Goal: Task Accomplishment & Management: Complete application form

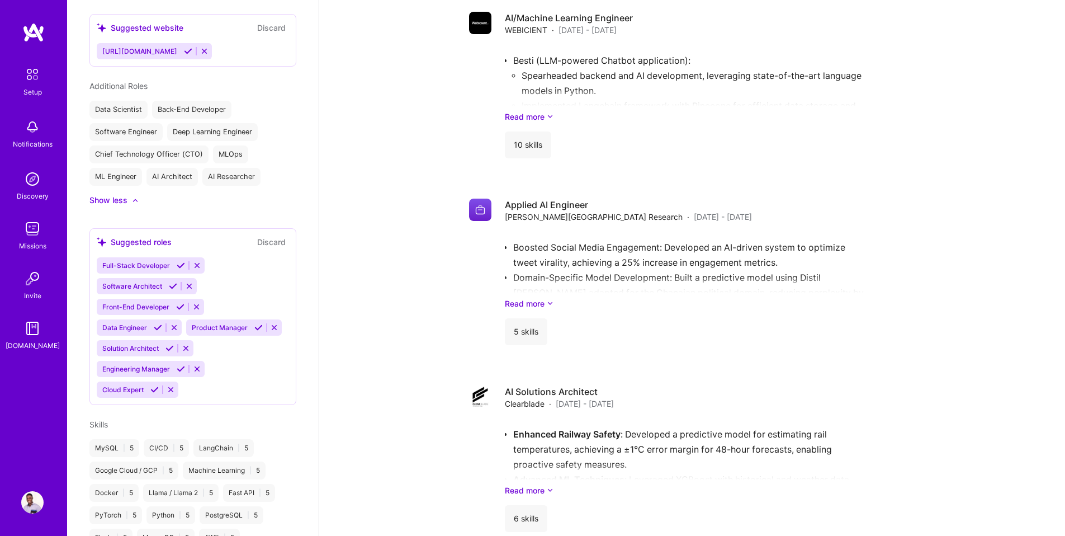
scroll to position [452, 0]
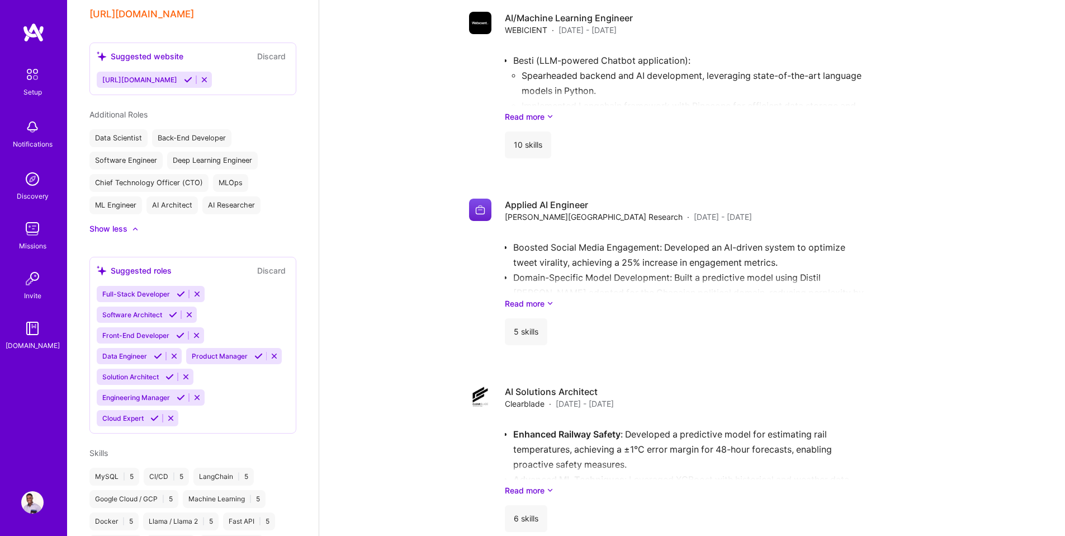
click at [156, 352] on icon at bounding box center [158, 356] width 8 height 8
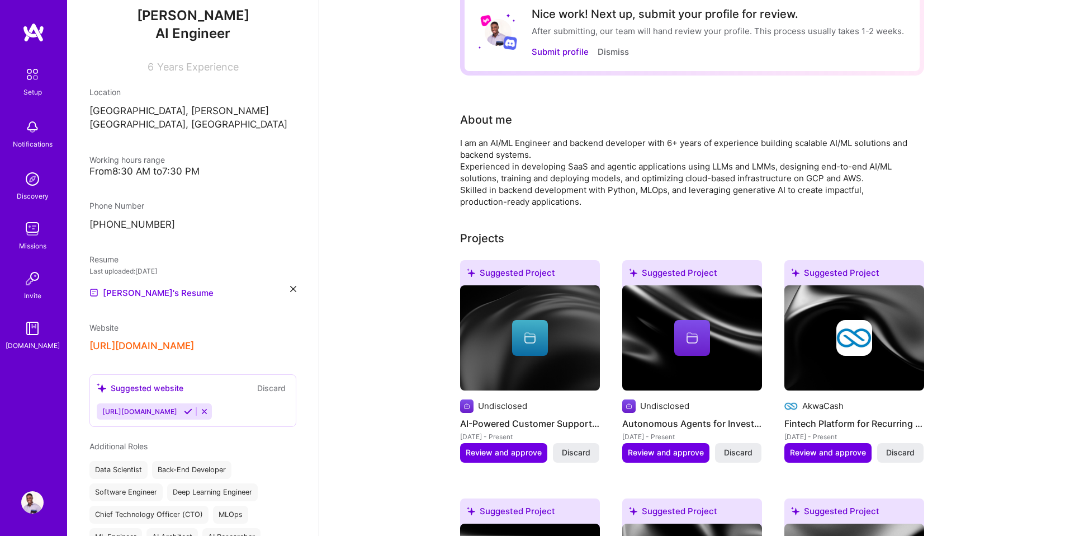
scroll to position [0, 0]
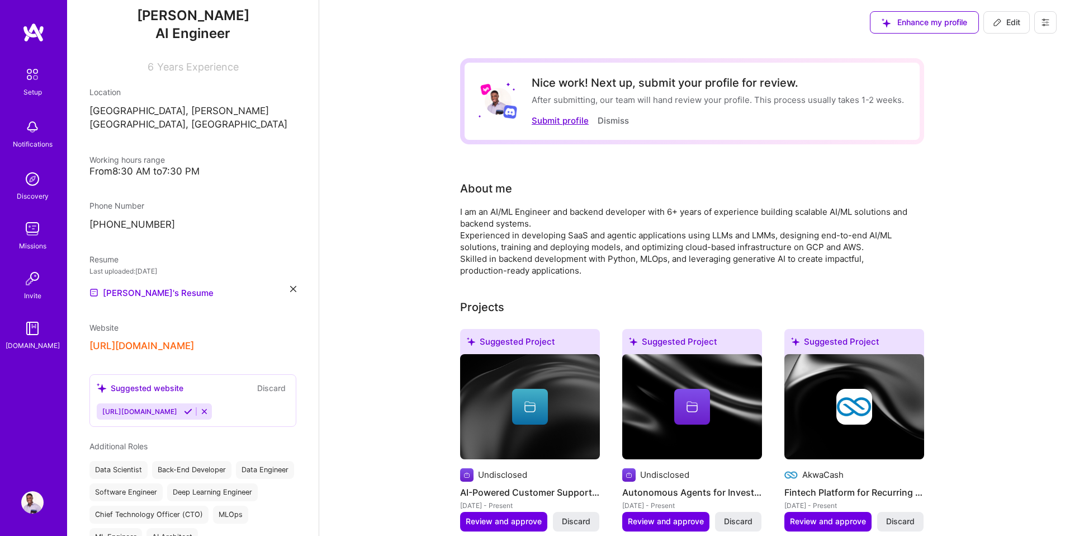
click at [558, 119] on button "Submit profile" at bounding box center [560, 121] width 57 height 12
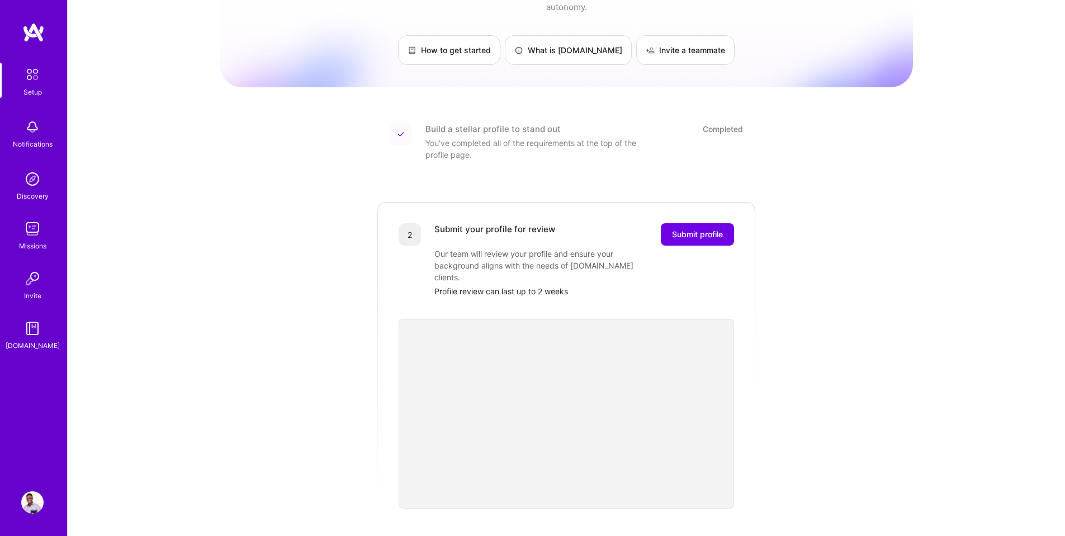
scroll to position [59, 0]
click at [840, 336] on div "Getting started as an [DOMAIN_NAME] Builder Complete the steps below to request…" at bounding box center [566, 364] width 693 height 831
click at [749, 435] on div "2 Submit your profile for review Submit profile Our team will review your profi…" at bounding box center [566, 353] width 380 height 308
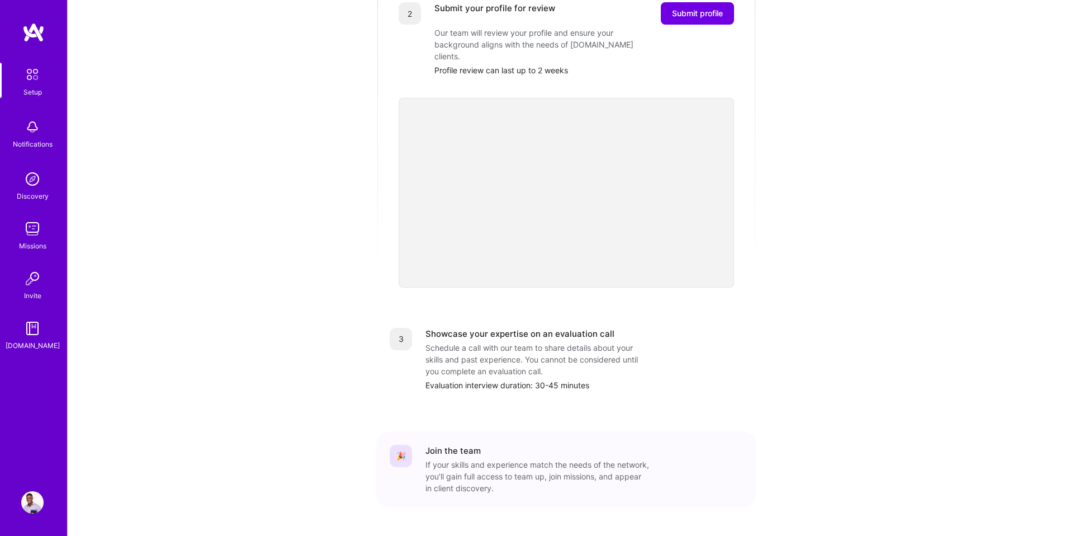
scroll to position [0, 0]
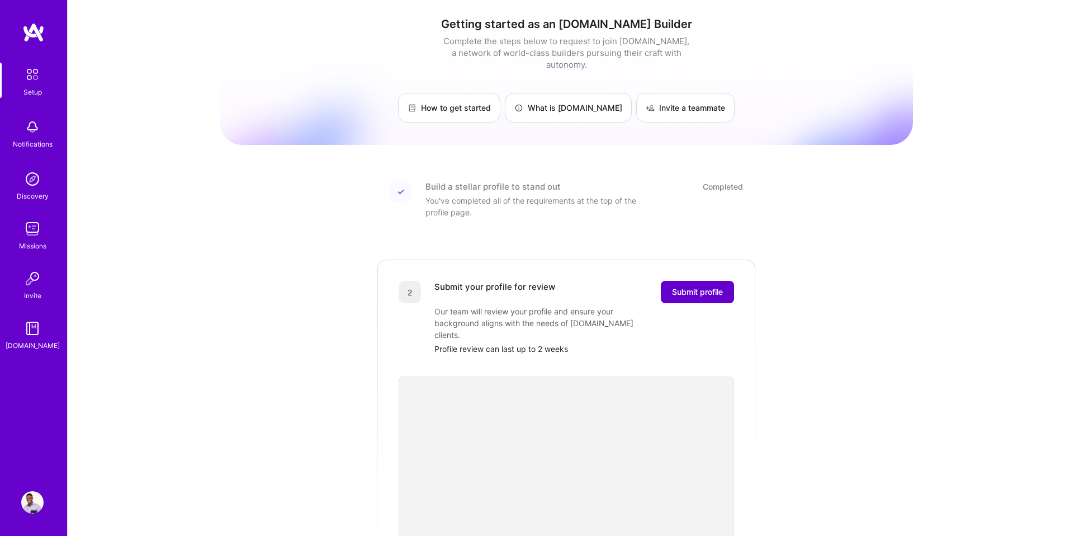
click at [692, 286] on span "Submit profile" at bounding box center [697, 291] width 51 height 11
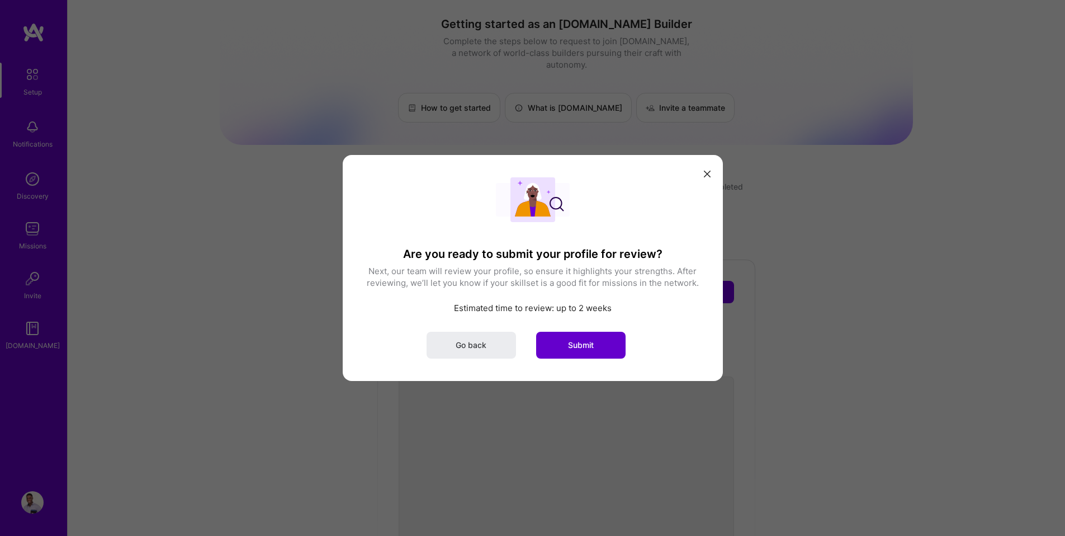
click at [577, 337] on button "Submit" at bounding box center [580, 345] width 89 height 27
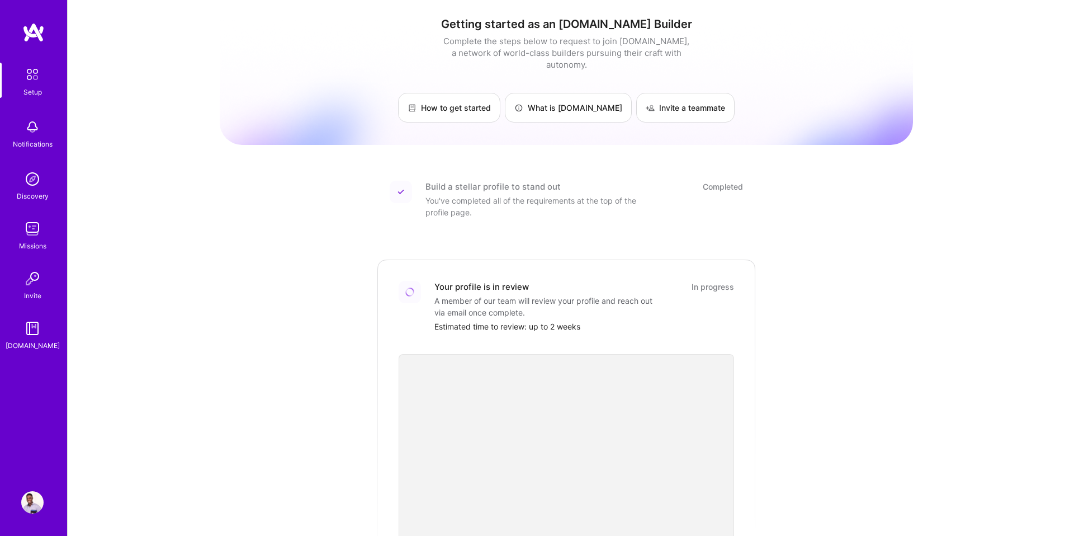
click at [26, 88] on div "Setup" at bounding box center [32, 92] width 18 height 12
click at [37, 124] on img at bounding box center [32, 127] width 22 height 22
click at [35, 182] on img at bounding box center [32, 179] width 22 height 22
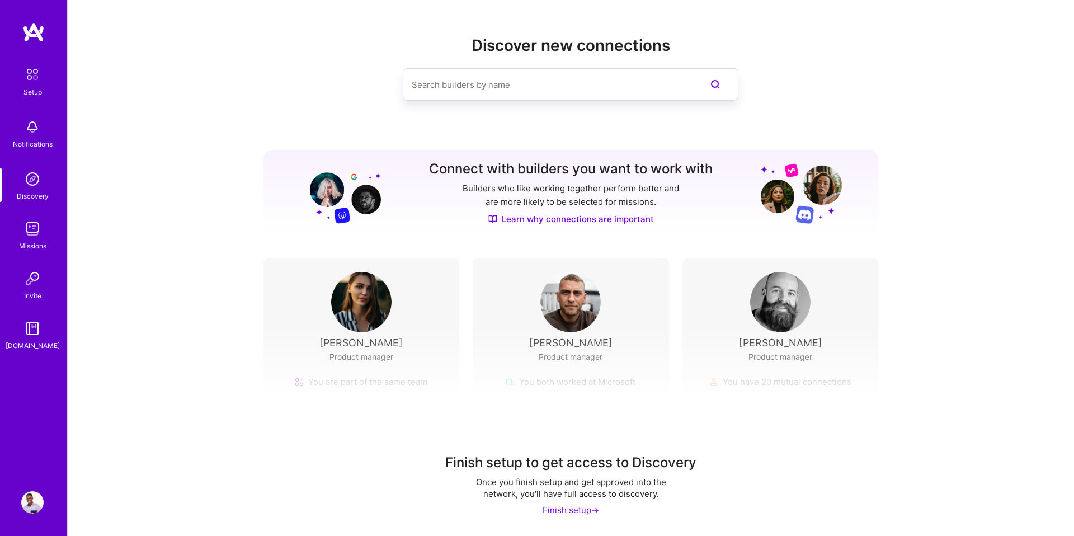
click at [568, 511] on div "Finish setup ->" at bounding box center [570, 510] width 56 height 12
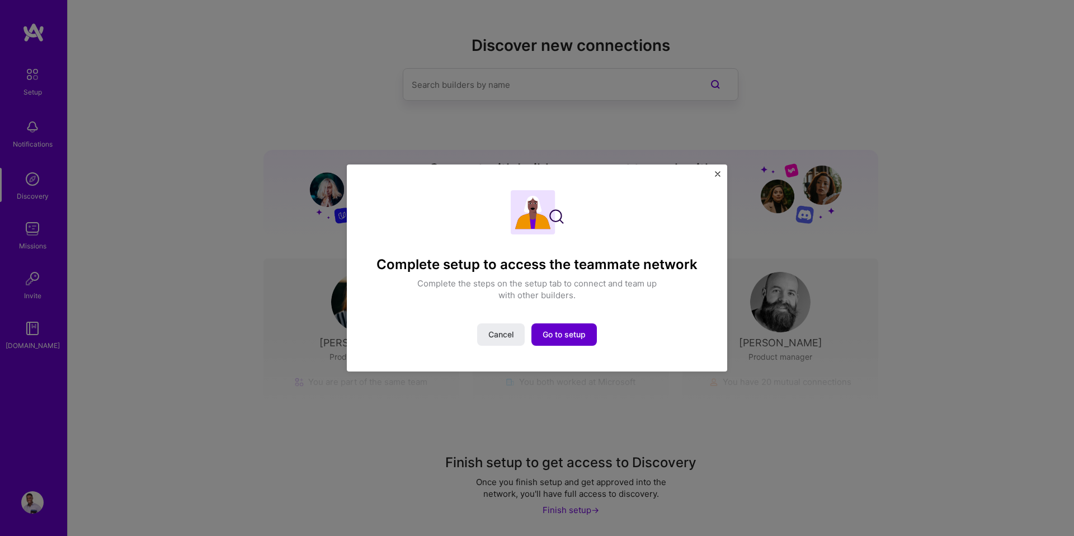
click at [560, 329] on span "Go to setup" at bounding box center [563, 334] width 43 height 11
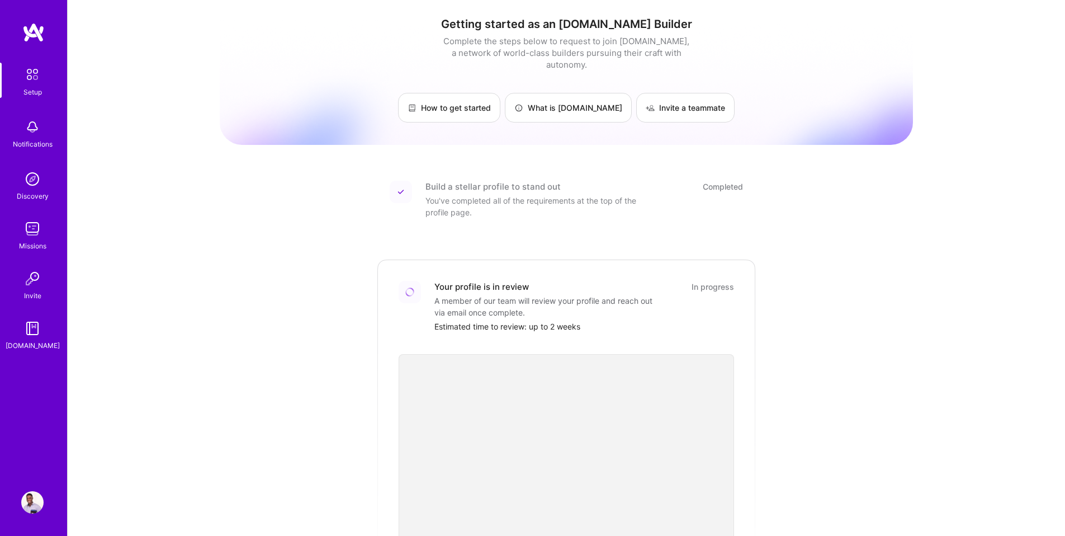
click at [46, 234] on link "Missions" at bounding box center [32, 235] width 69 height 34
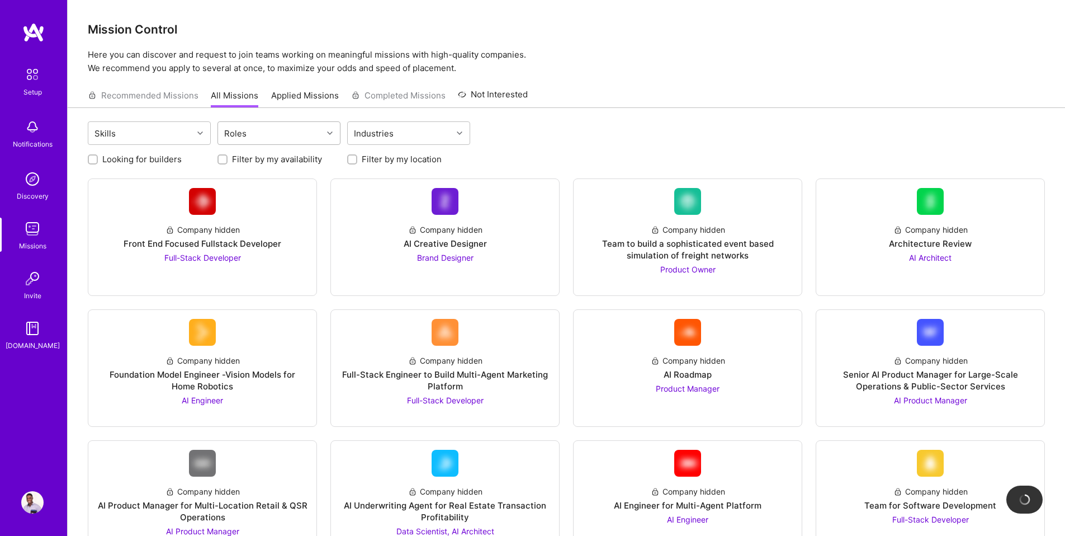
click at [264, 137] on div "Roles" at bounding box center [270, 133] width 105 height 22
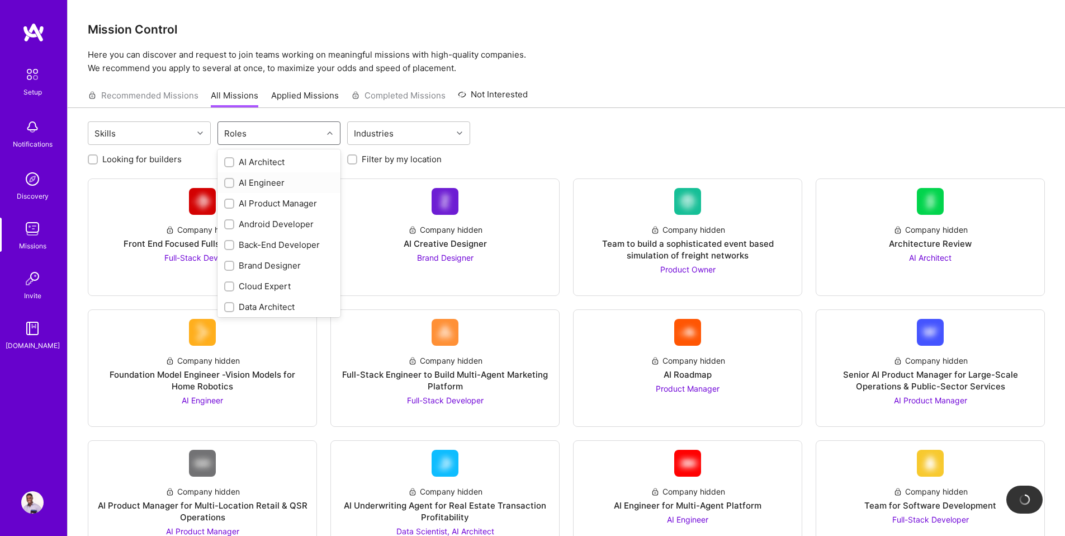
click at [227, 180] on input "checkbox" at bounding box center [231, 184] width 8 height 8
checkbox input "true"
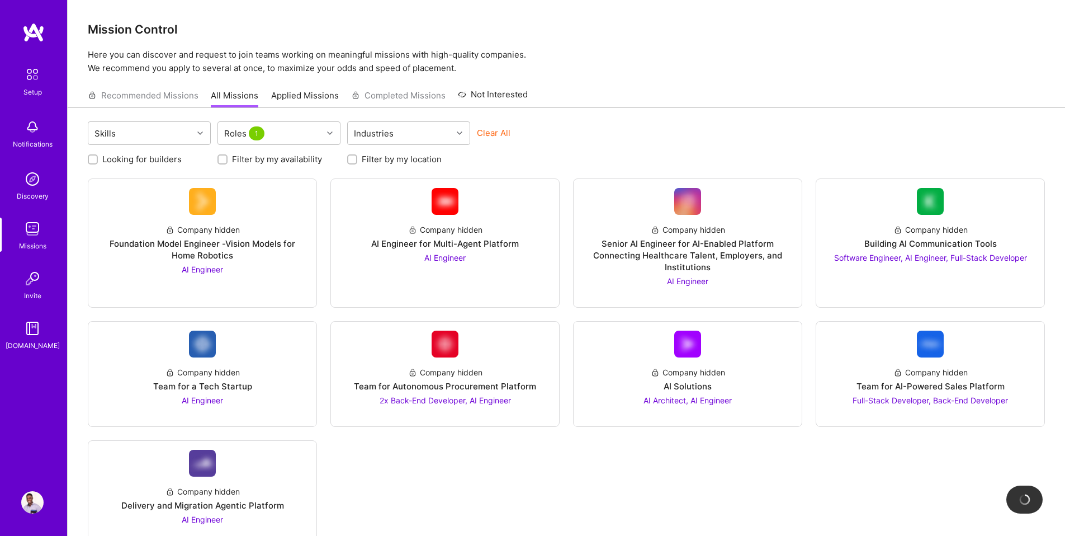
click at [586, 149] on div "Looking for builders Filter by my availability Filter by my location" at bounding box center [566, 156] width 957 height 17
click at [36, 333] on img at bounding box center [32, 328] width 22 height 22
